Goal: Check status: Check status

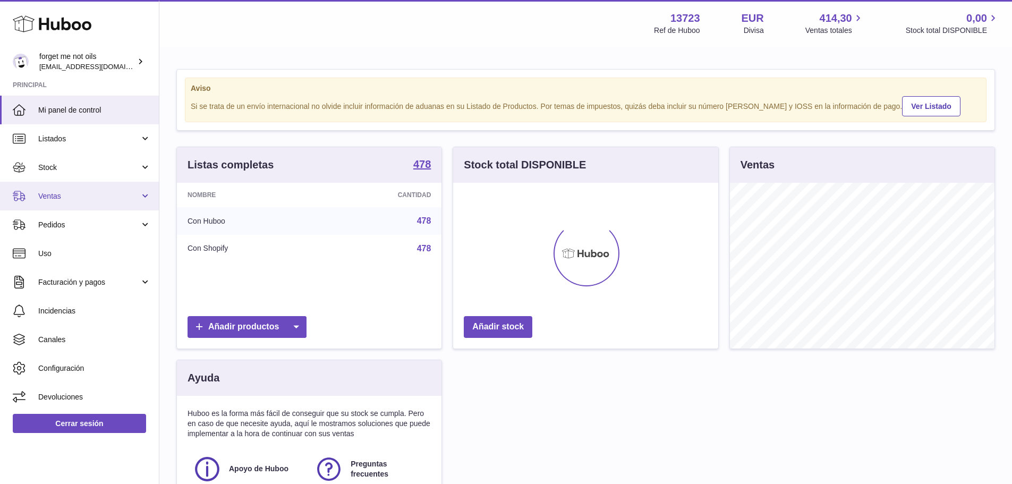
scroll to position [166, 265]
click at [83, 202] on link "Ventas" at bounding box center [79, 196] width 159 height 29
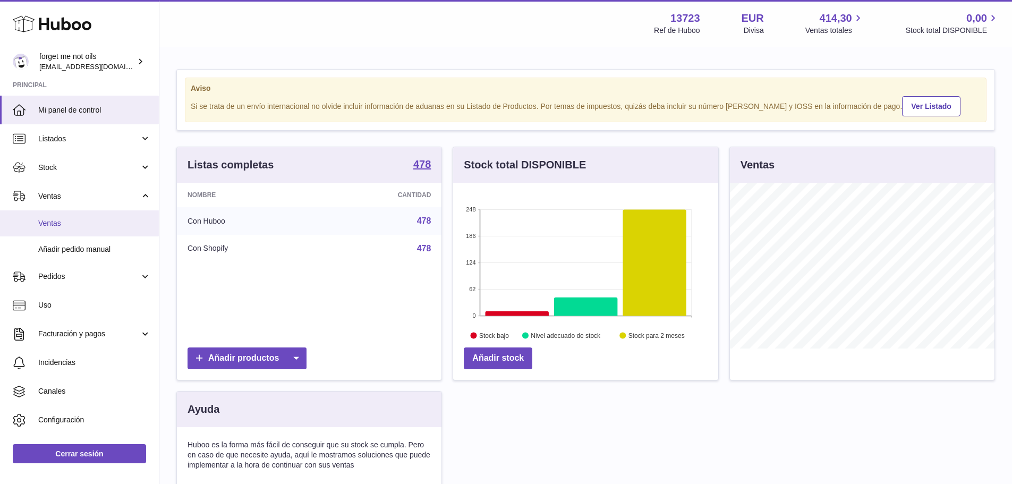
click at [82, 222] on span "Ventas" at bounding box center [94, 223] width 113 height 10
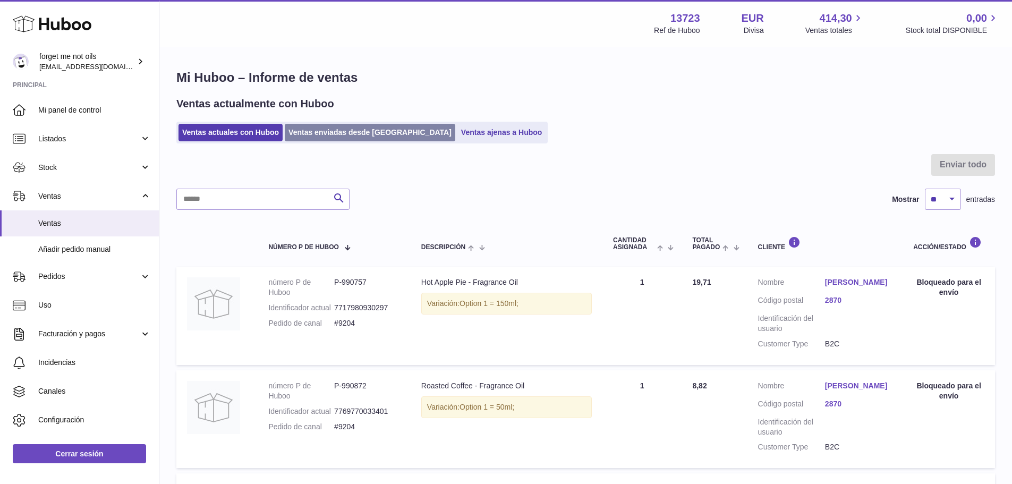
click at [327, 129] on link "Ventas enviadas desde [GEOGRAPHIC_DATA]" at bounding box center [370, 133] width 171 height 18
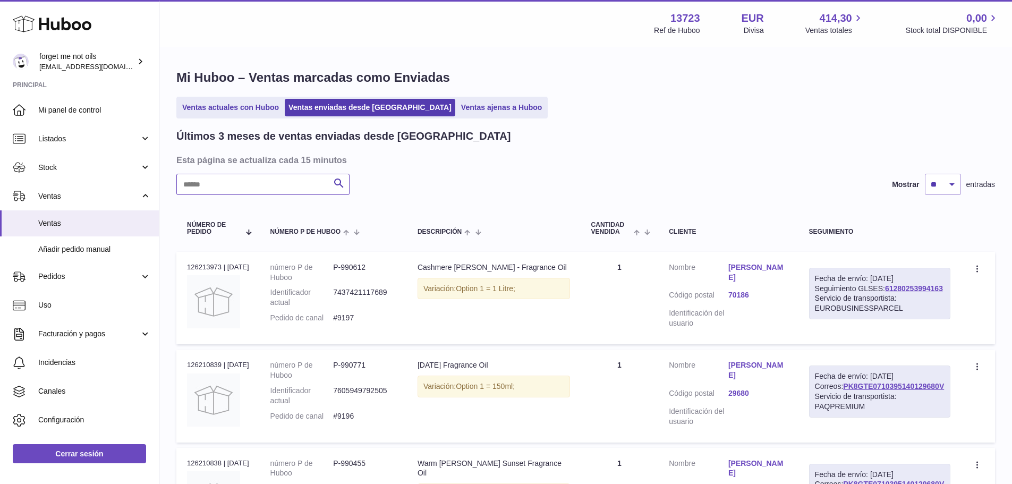
click at [262, 181] on input "text" at bounding box center [262, 184] width 173 height 21
paste input "****"
type input "****"
click at [886, 293] on link "61280253433097" at bounding box center [915, 288] width 58 height 9
drag, startPoint x: 897, startPoint y: 298, endPoint x: 838, endPoint y: 298, distance: 59.0
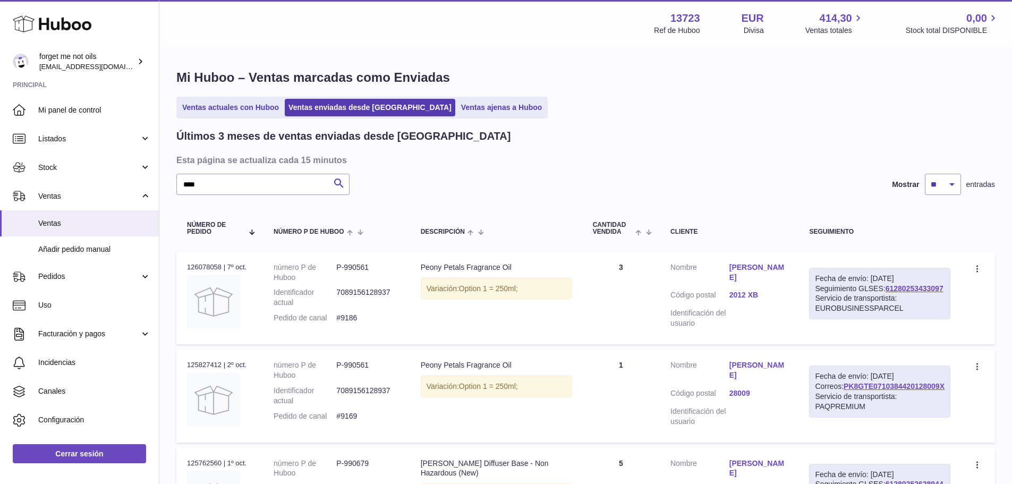
click at [838, 298] on div "Fecha de envío: 7º oct. 2025 Seguimiento GLSES: 61280253433097 Servicio de tran…" at bounding box center [879, 294] width 141 height 52
copy link "61280253433097"
